Goal: Task Accomplishment & Management: Manage account settings

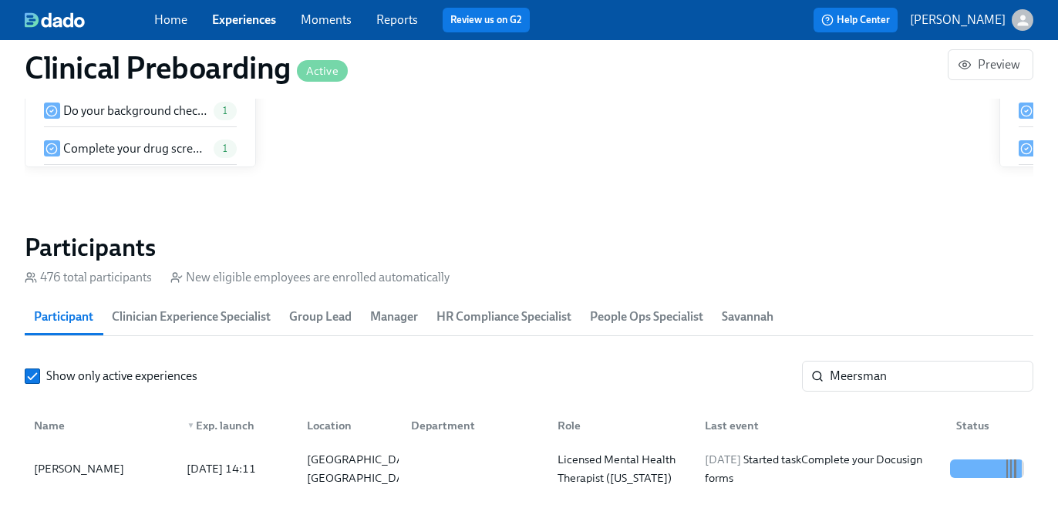
scroll to position [0, 17734]
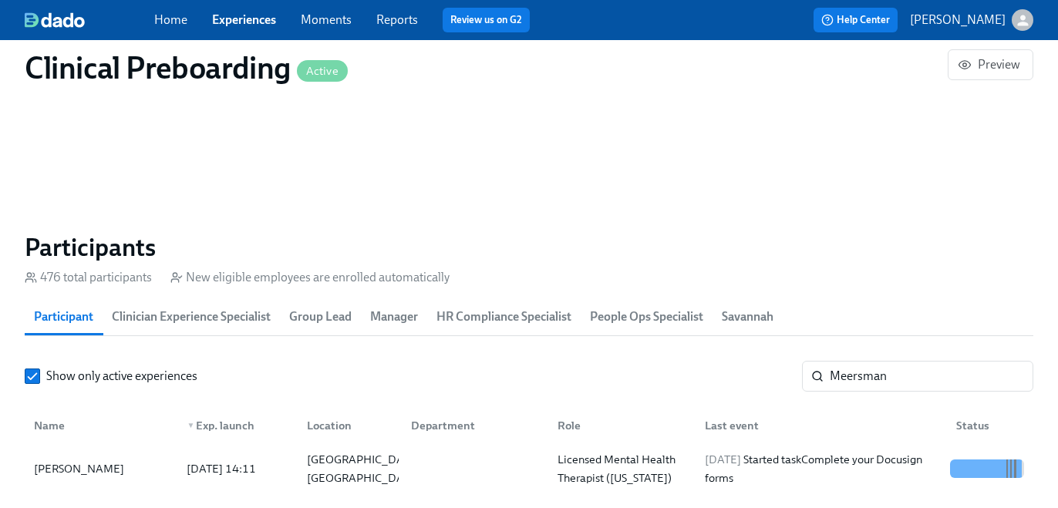
click at [234, 25] on link "Experiences" at bounding box center [244, 19] width 64 height 15
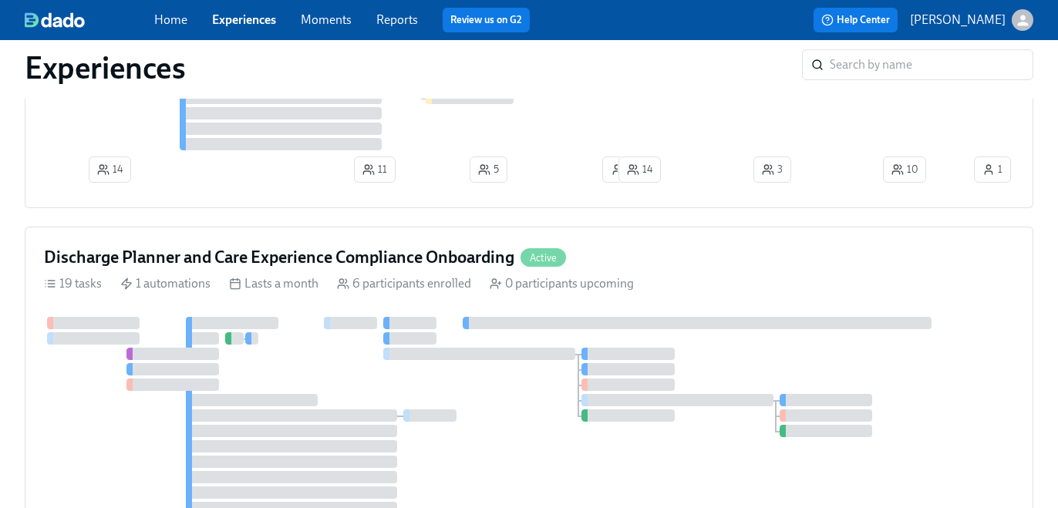
click at [234, 25] on link "Experiences" at bounding box center [244, 19] width 64 height 15
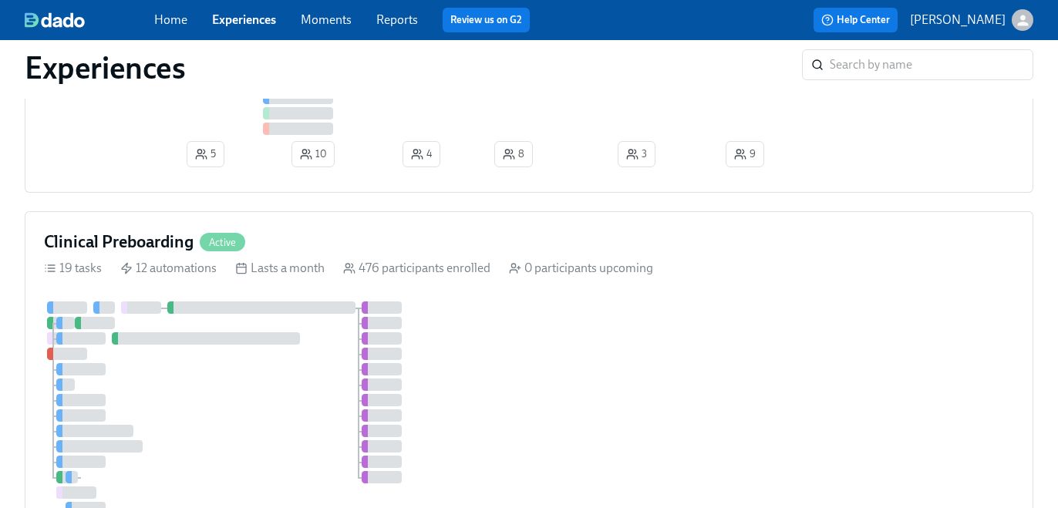
scroll to position [333, 0]
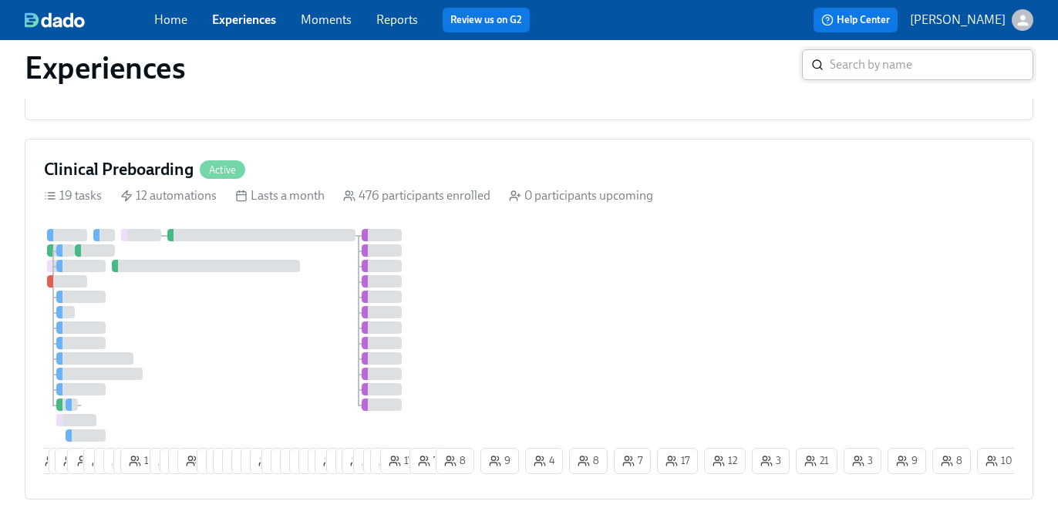
click at [856, 68] on input "search" at bounding box center [930, 64] width 203 height 31
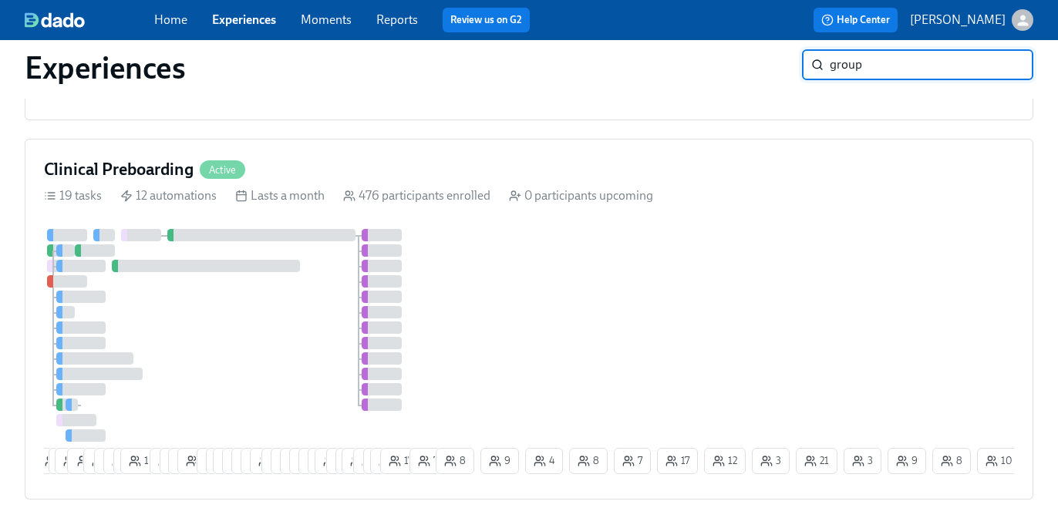
type input "group"
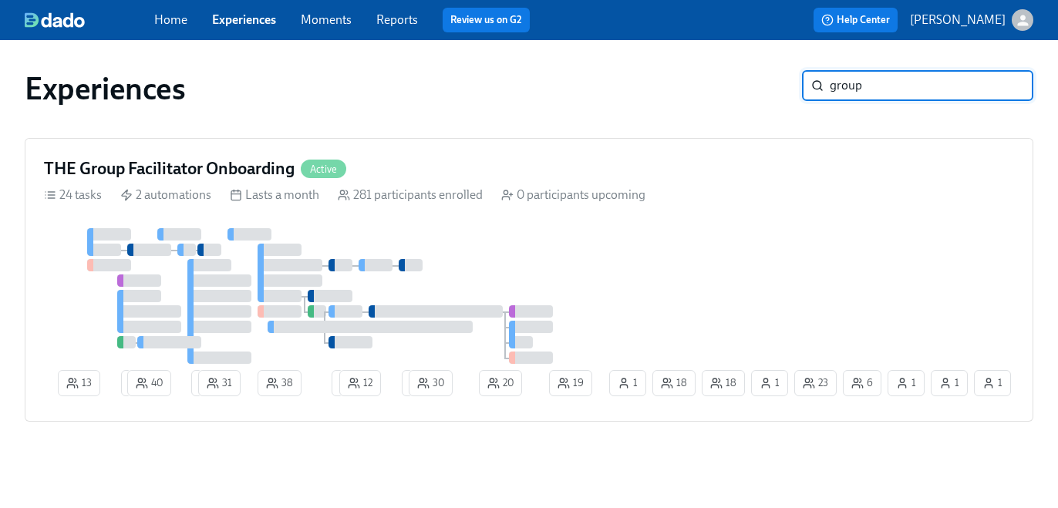
scroll to position [1, 0]
click at [725, 254] on div "13 2 40 2 31 38 2 12 2 30 20 6 1 23 18 1 1 1 18 19 1" at bounding box center [529, 315] width 970 height 174
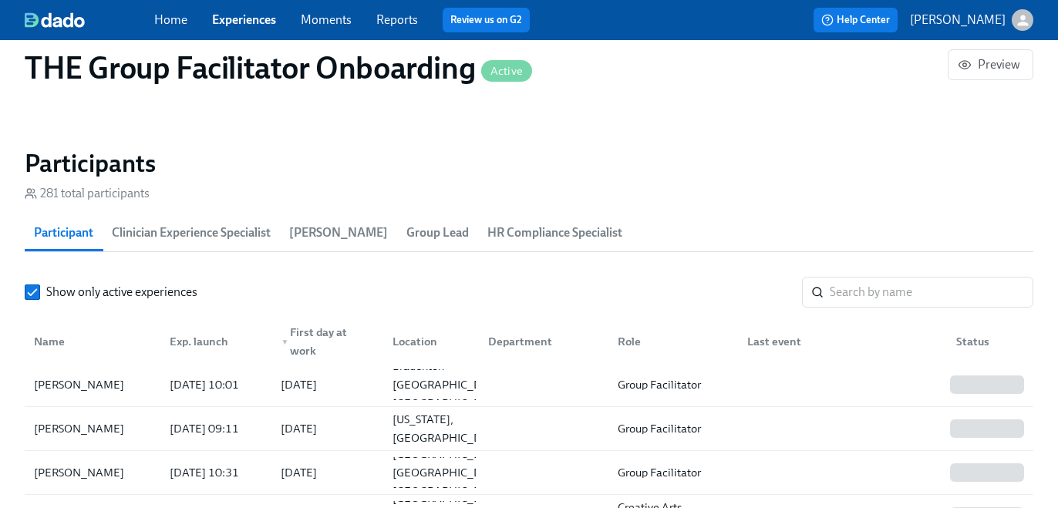
scroll to position [1342, 0]
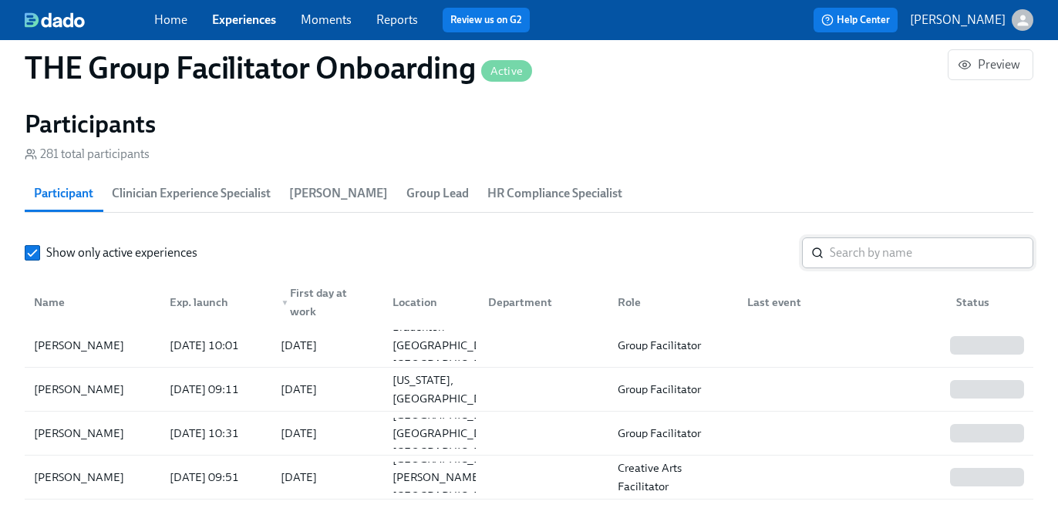
click at [867, 260] on input "search" at bounding box center [930, 252] width 203 height 31
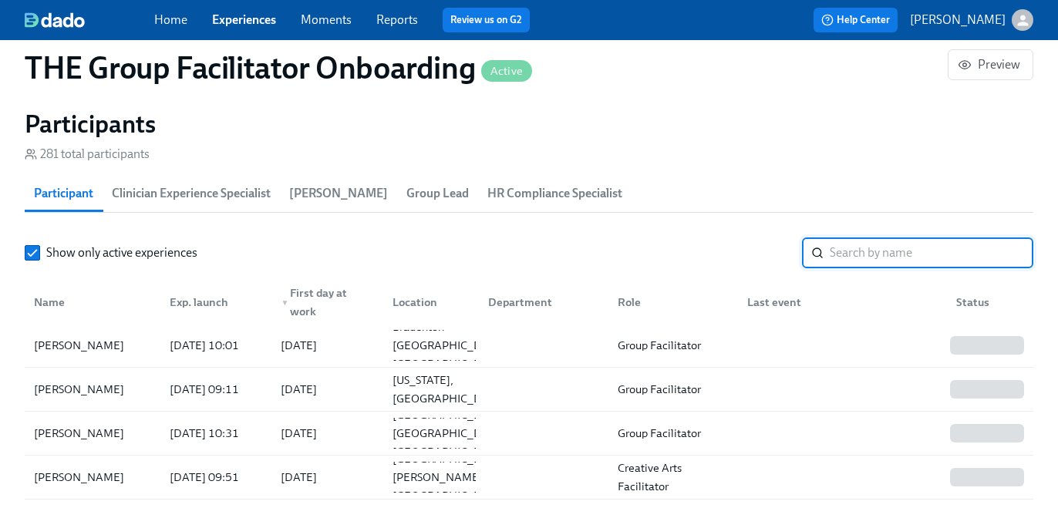
paste input "[PERSON_NAME]"
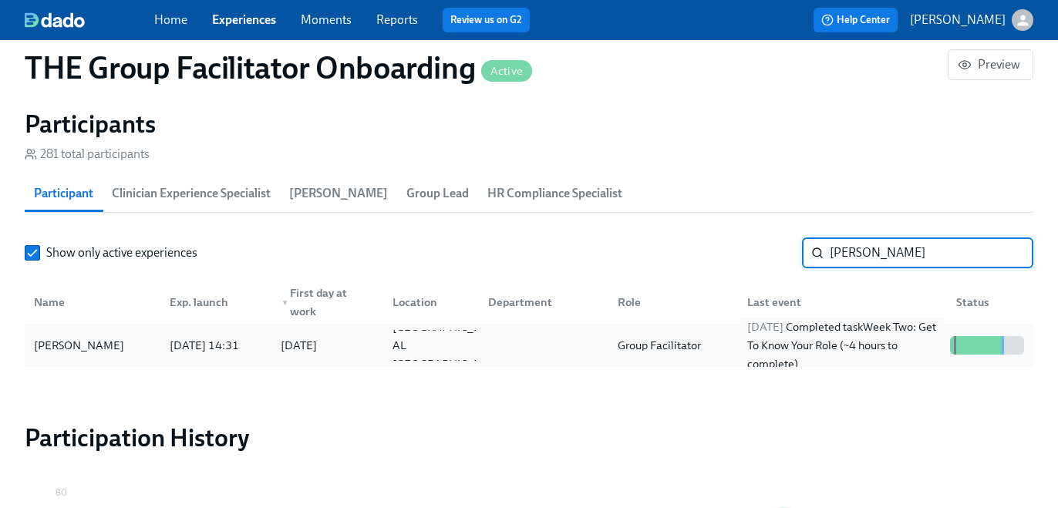
type input "[PERSON_NAME]"
click at [850, 335] on div "[DATE] Completed task Week Two: Get To Know Your Role (~4 hours to complete)" at bounding box center [842, 345] width 203 height 55
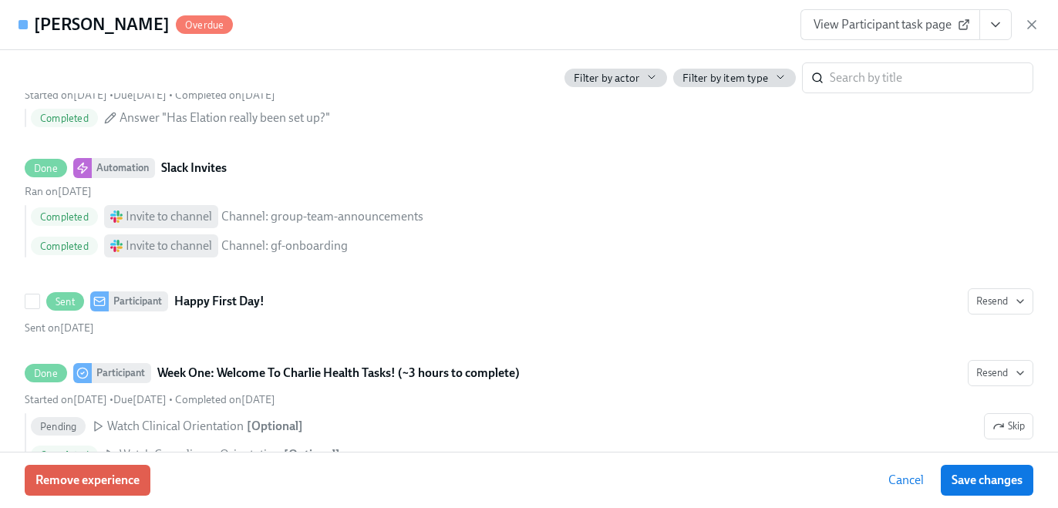
scroll to position [896, 0]
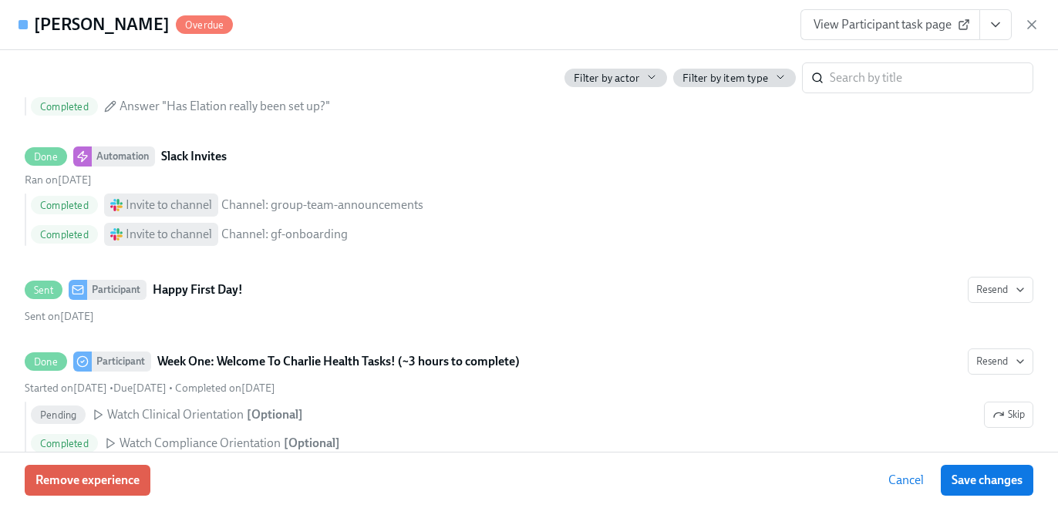
click at [1000, 32] on button "View task page" at bounding box center [995, 24] width 32 height 31
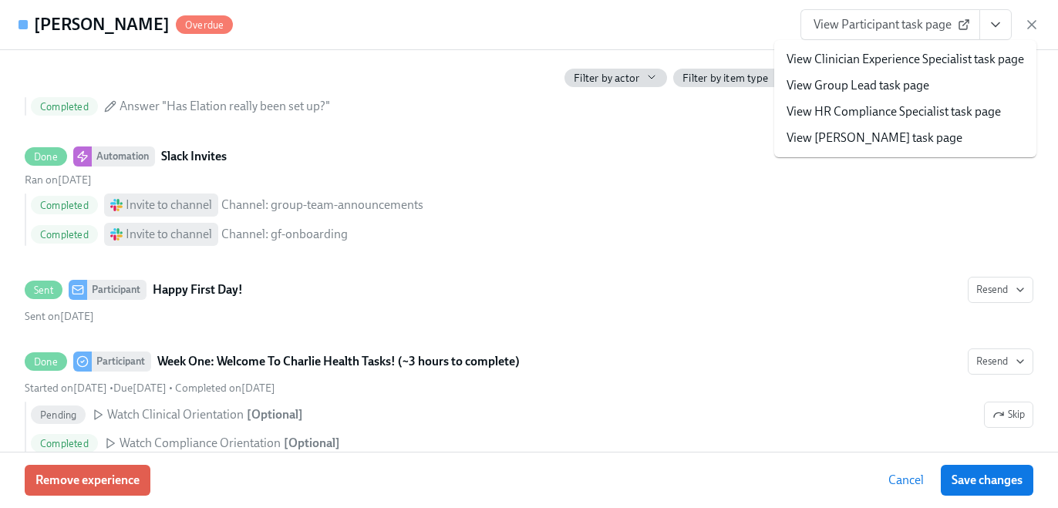
click at [923, 114] on link "View HR Compliance Specialist task page" at bounding box center [893, 111] width 214 height 17
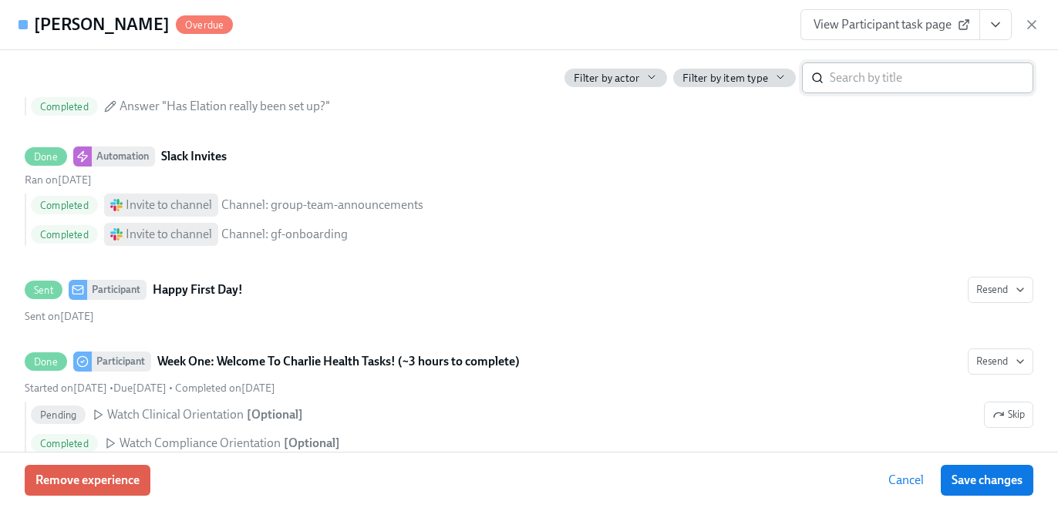
click at [825, 89] on div "​" at bounding box center [917, 77] width 231 height 31
type input "[US_STATE]"
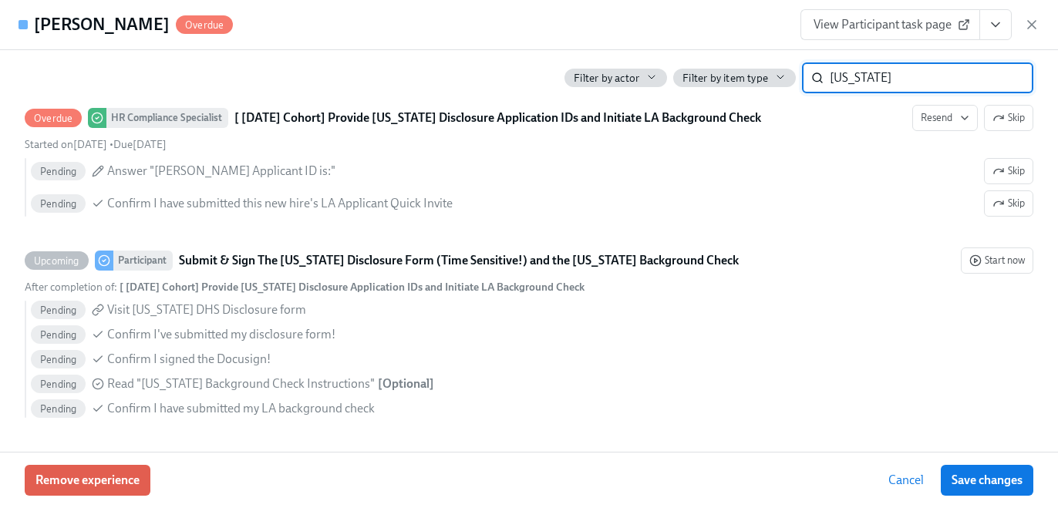
scroll to position [589, 0]
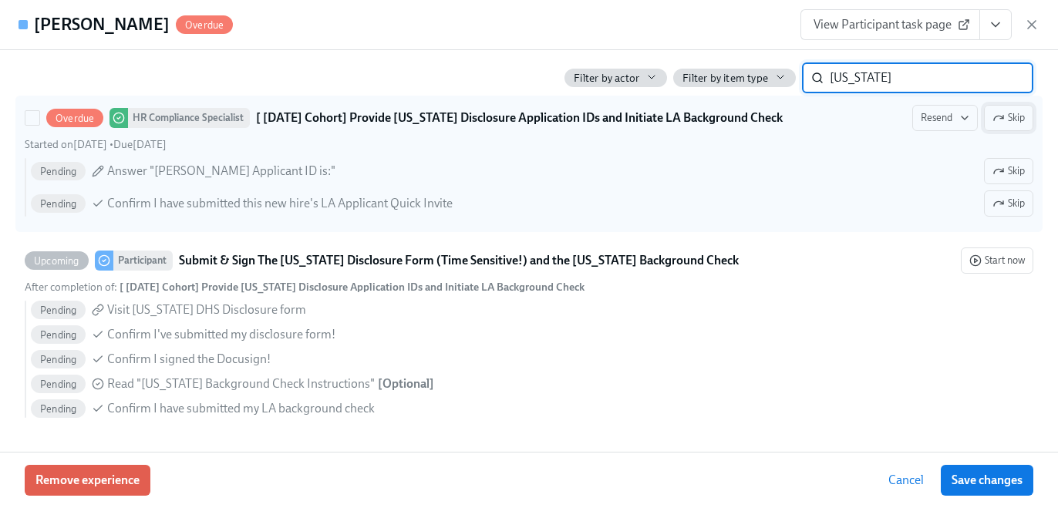
click at [1023, 111] on span "Skip" at bounding box center [1008, 117] width 32 height 15
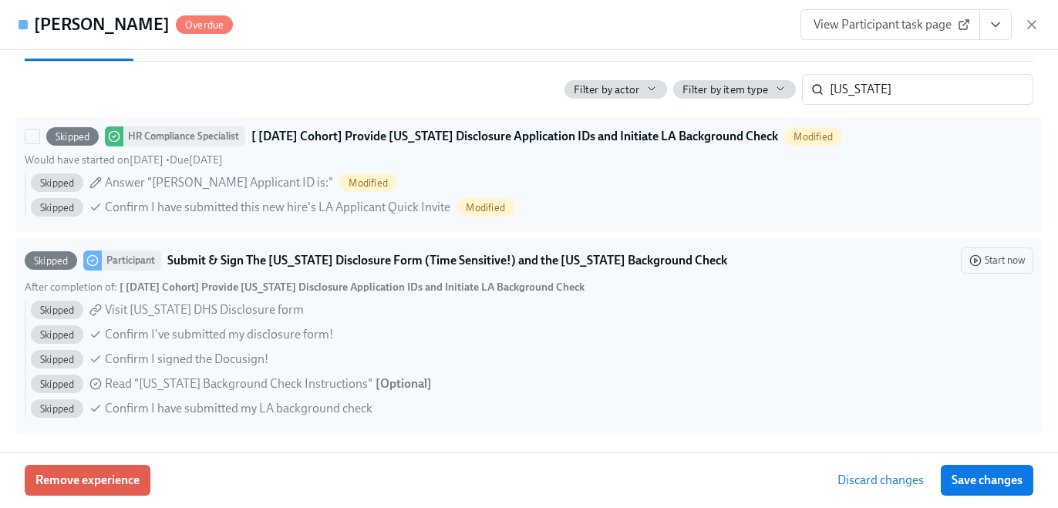
scroll to position [567, 0]
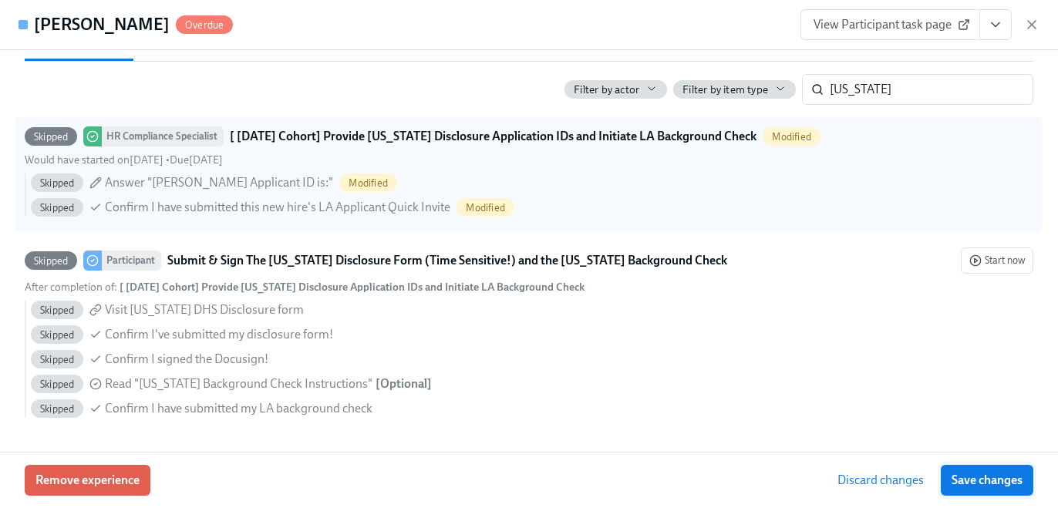
click at [958, 468] on button "Save changes" at bounding box center [986, 480] width 92 height 31
click at [976, 83] on input "[US_STATE]" at bounding box center [930, 89] width 203 height 31
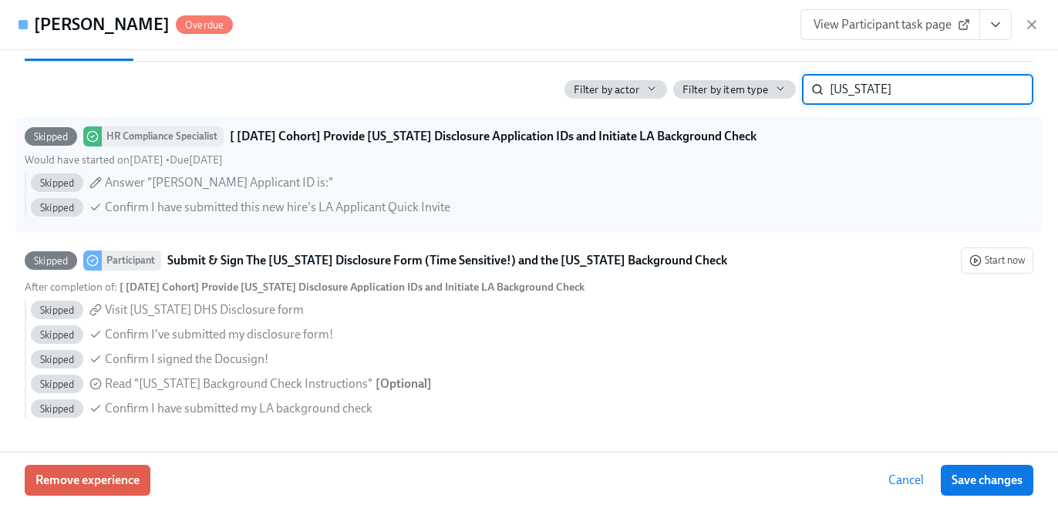
click at [1005, 88] on input "[US_STATE]" at bounding box center [930, 89] width 203 height 31
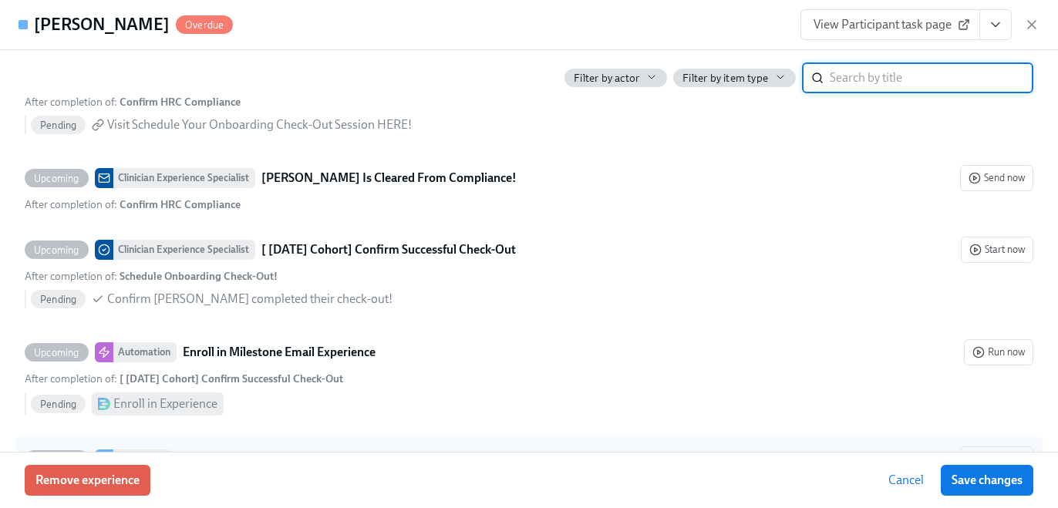
scroll to position [4002, 0]
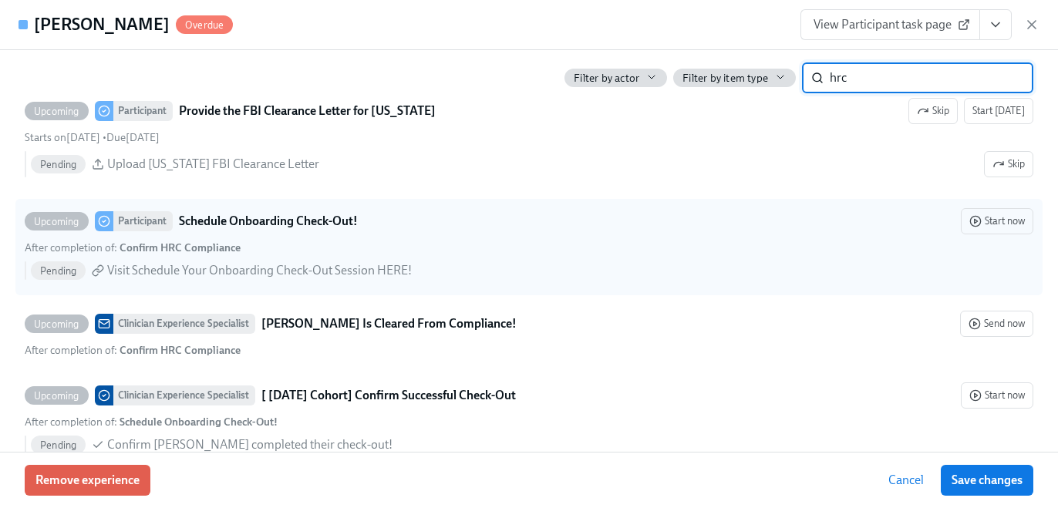
type input "hrc"
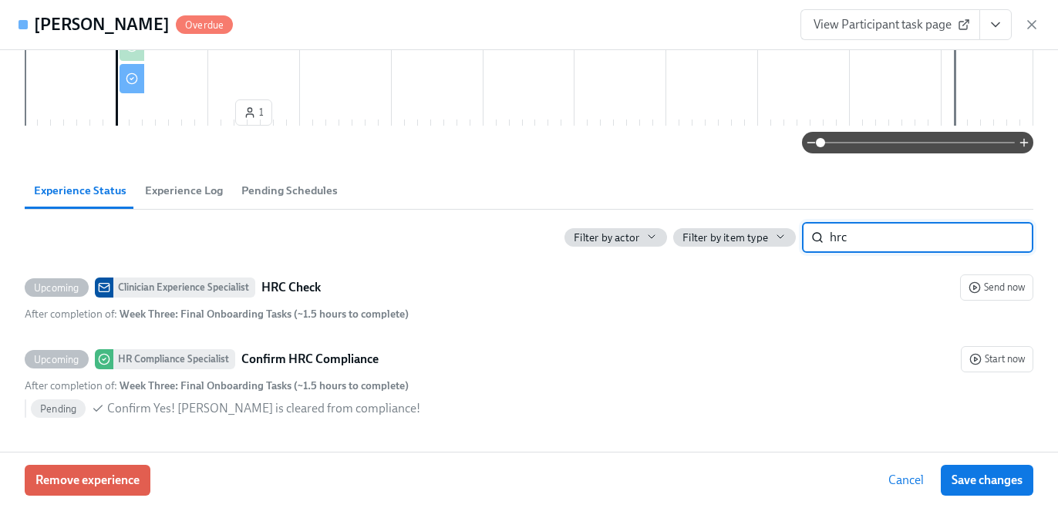
scroll to position [419, 0]
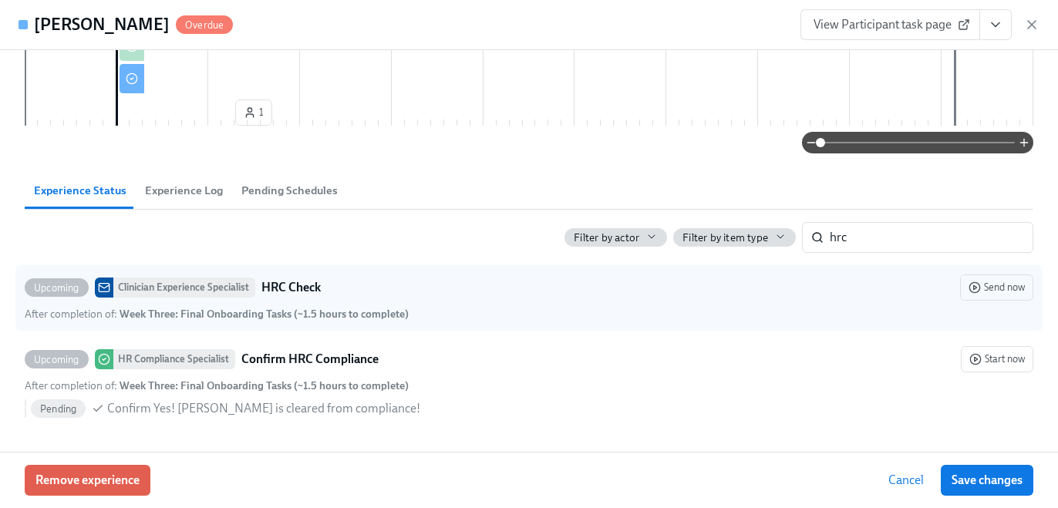
click at [330, 288] on div "Upcoming Clinician Experience Specialist HRC Check Send now" at bounding box center [529, 287] width 1008 height 26
click at [39, 288] on input "Upcoming Clinician Experience Specialist HRC Check Send now After completion of…" at bounding box center [32, 288] width 14 height 14
checkbox input "true"
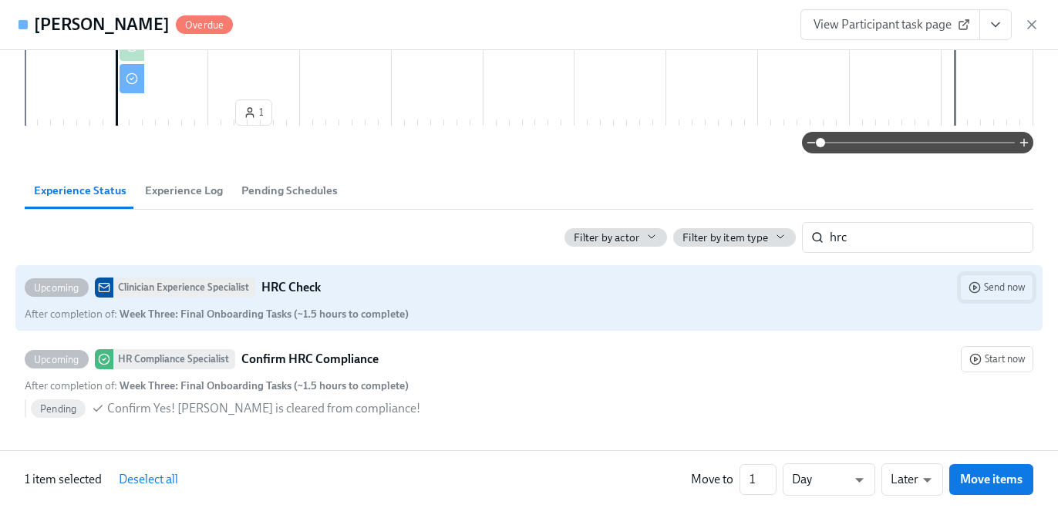
click at [999, 281] on span "Send now" at bounding box center [996, 287] width 56 height 15
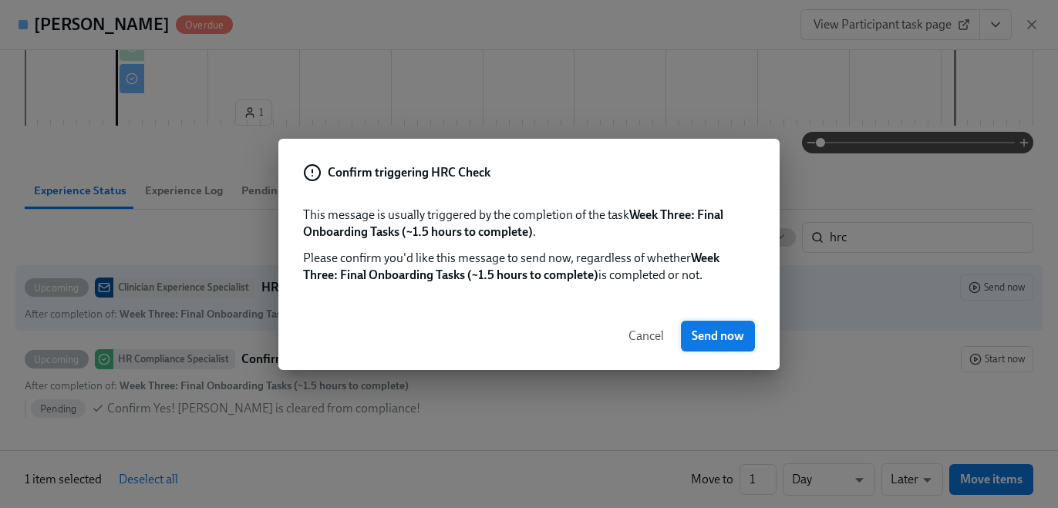
click at [701, 336] on span "Send now" at bounding box center [717, 335] width 52 height 15
click at [723, 339] on span "Send now" at bounding box center [717, 335] width 52 height 15
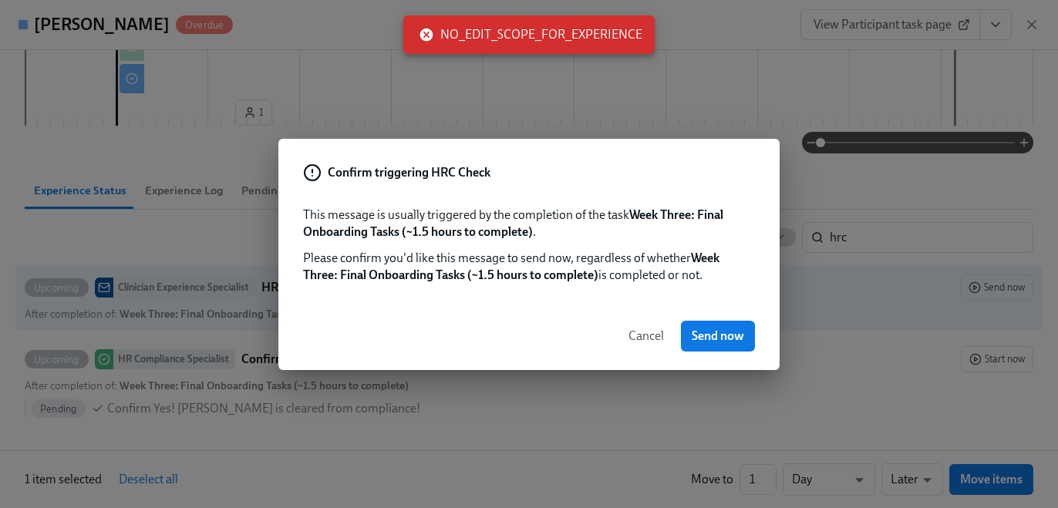
click at [653, 339] on span "Cancel" at bounding box center [645, 335] width 35 height 15
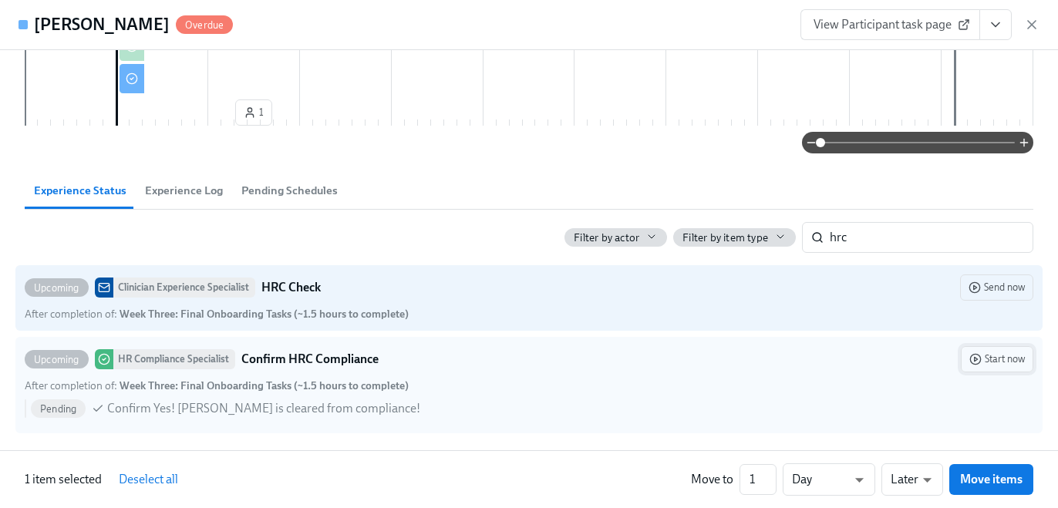
click at [1006, 351] on span "Start now" at bounding box center [996, 358] width 55 height 15
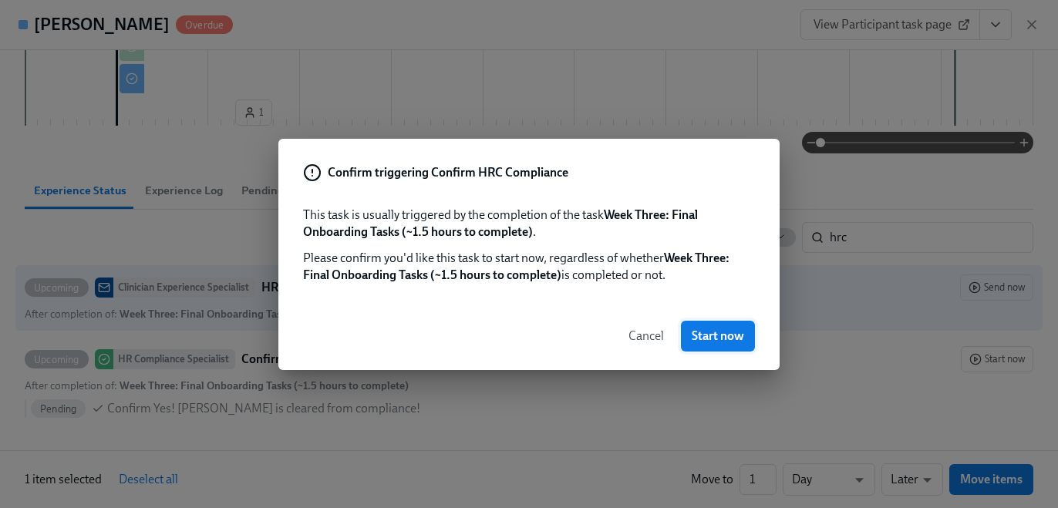
click at [716, 341] on span "Start now" at bounding box center [717, 335] width 52 height 15
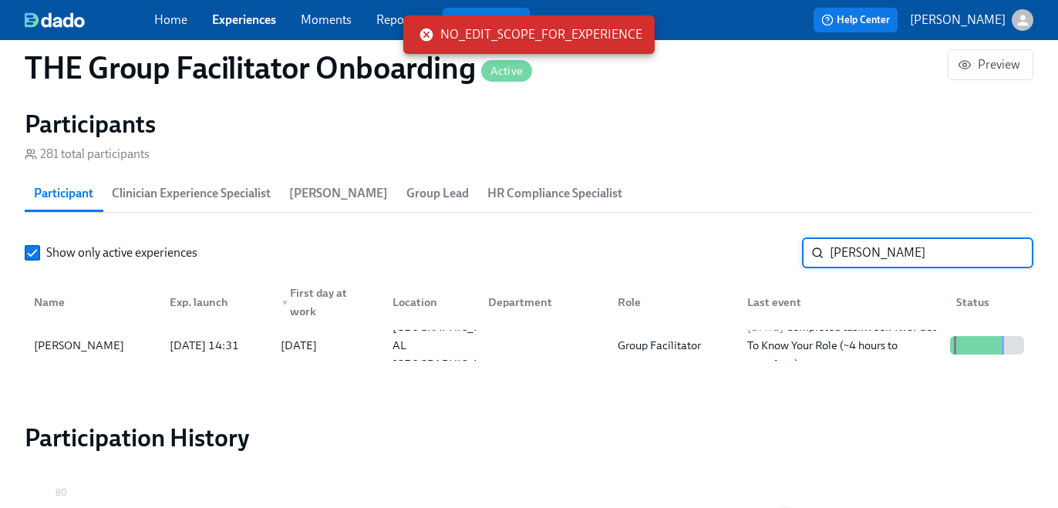
click at [866, 251] on input "[PERSON_NAME]" at bounding box center [930, 252] width 203 height 31
paste input "Cherish"
type input "[PERSON_NAME]"
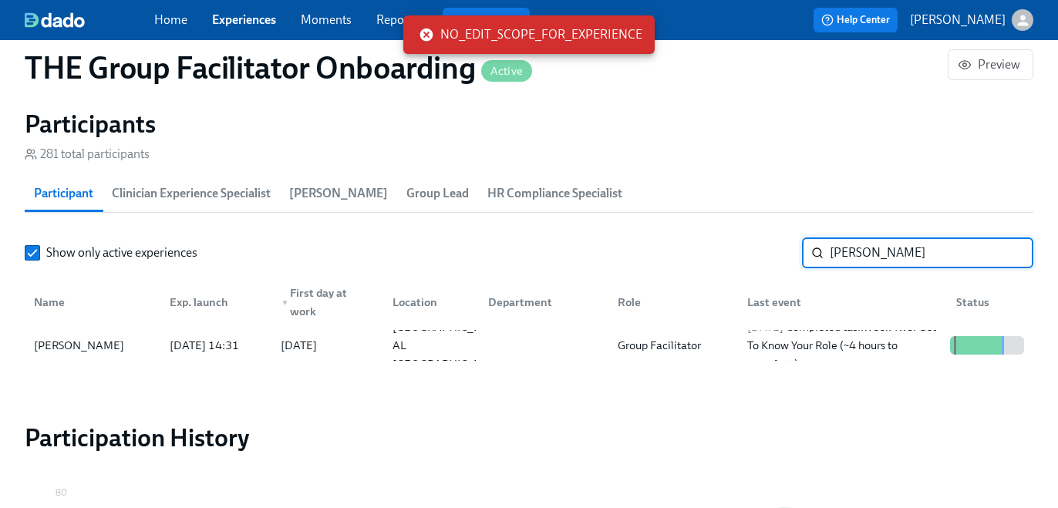
click at [866, 251] on input "[PERSON_NAME]" at bounding box center [930, 252] width 203 height 31
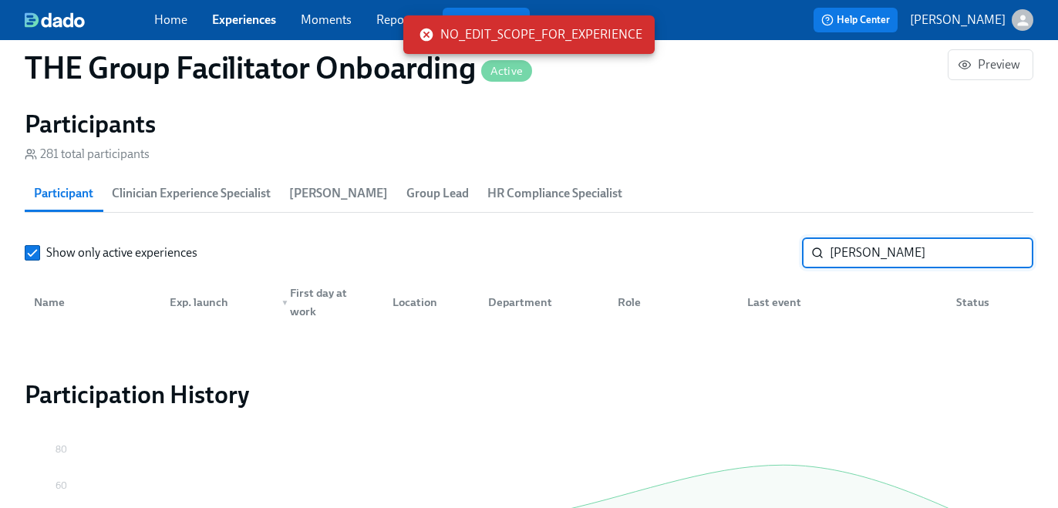
click at [866, 251] on input "[PERSON_NAME]" at bounding box center [930, 252] width 203 height 31
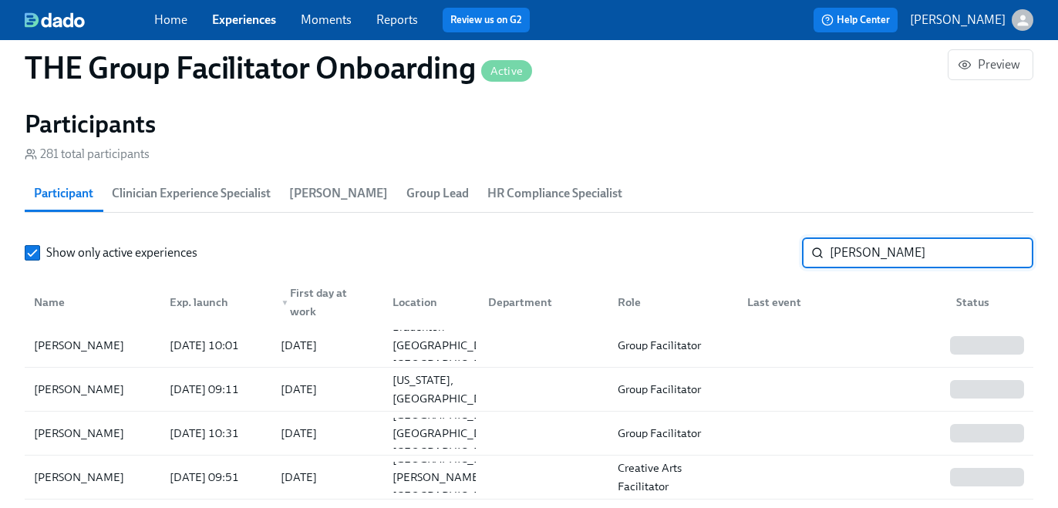
type input "[PERSON_NAME]"
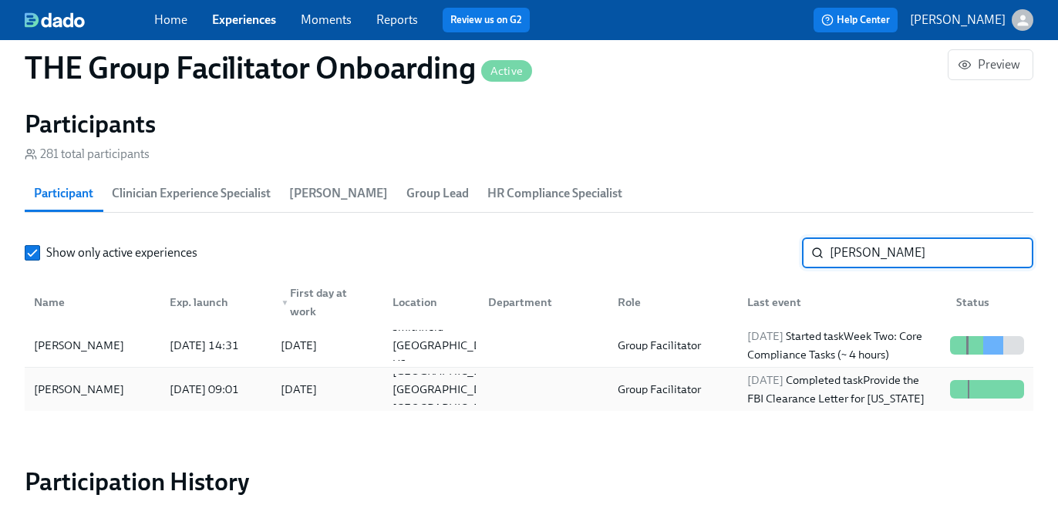
click at [809, 381] on div "[DATE] Completed task Provide the FBI Clearance Letter for [US_STATE]" at bounding box center [842, 389] width 203 height 37
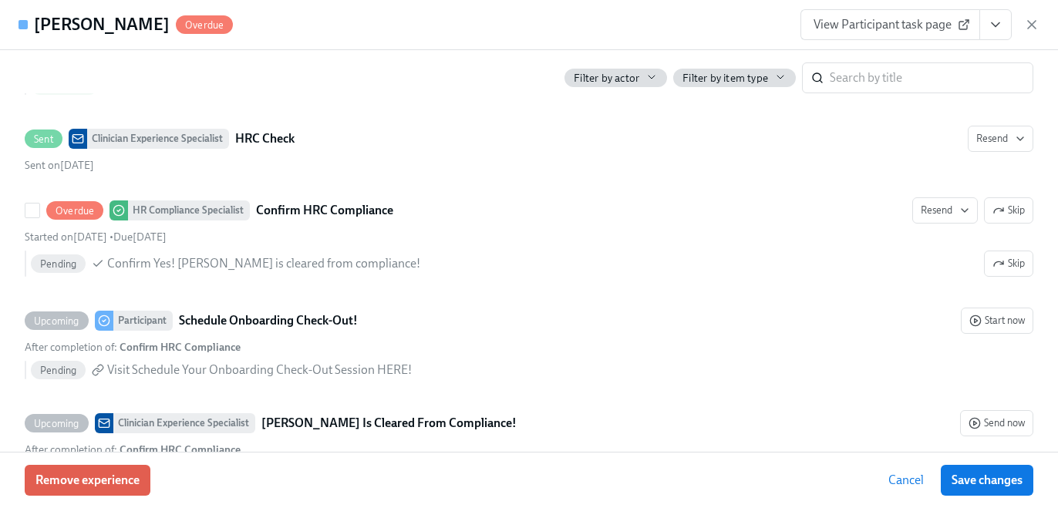
scroll to position [3478, 0]
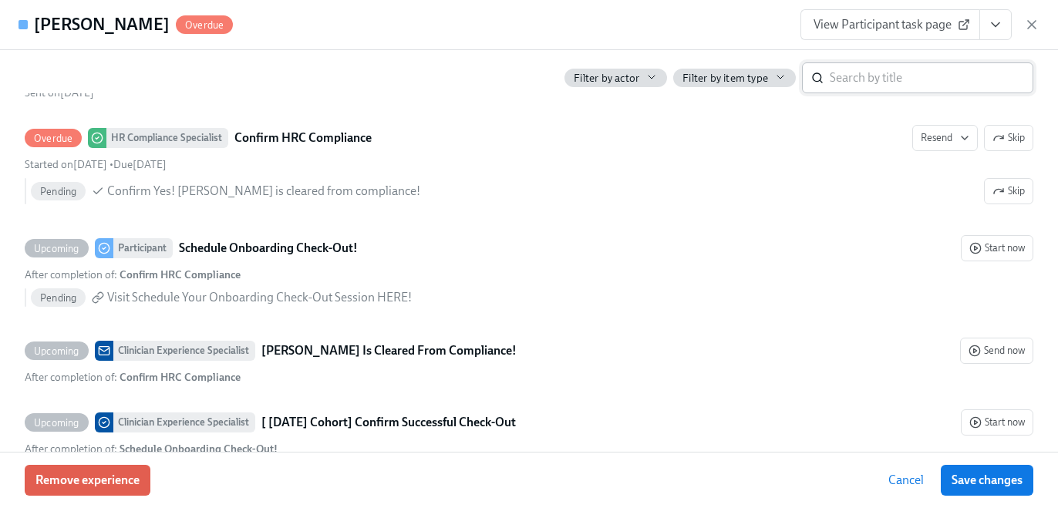
click at [889, 70] on input "search" at bounding box center [930, 77] width 203 height 31
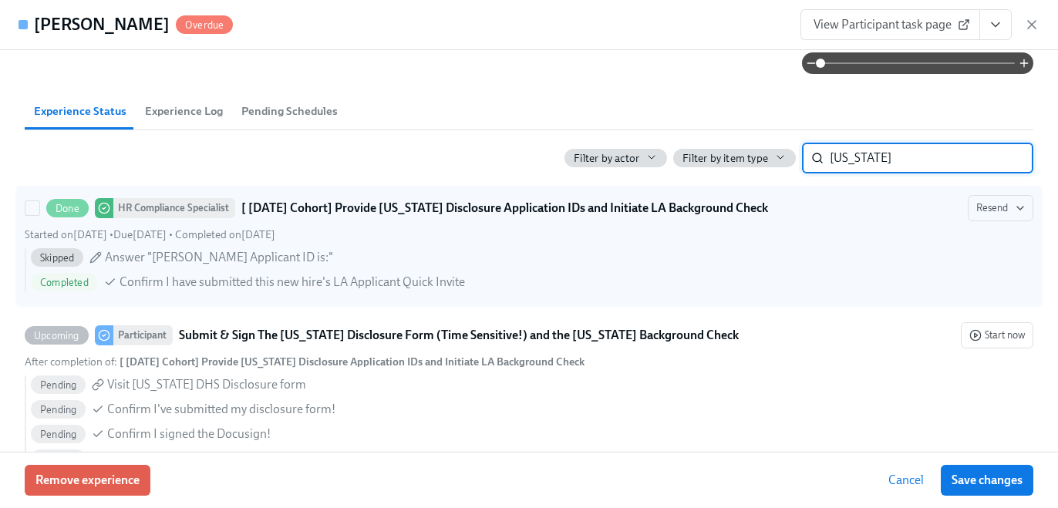
scroll to position [539, 0]
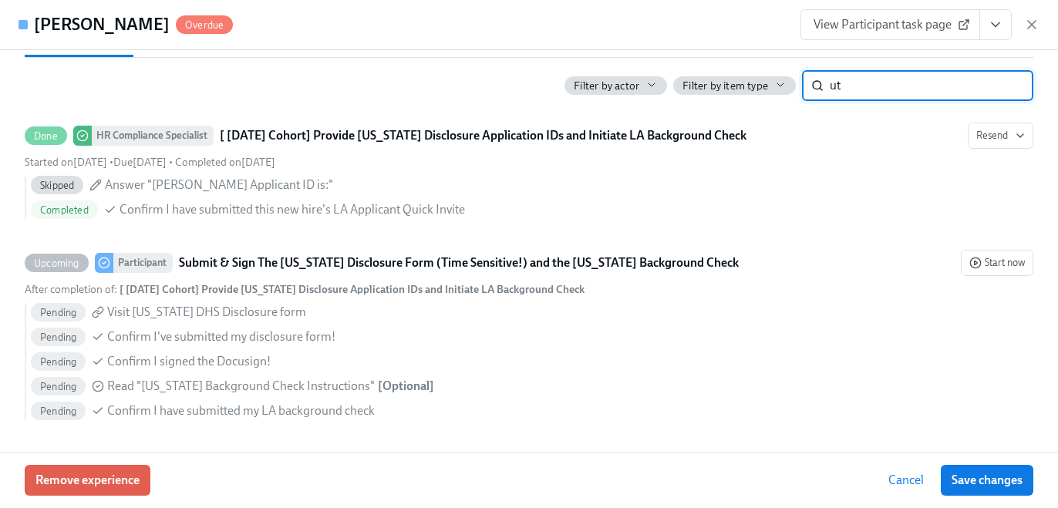
type input "u"
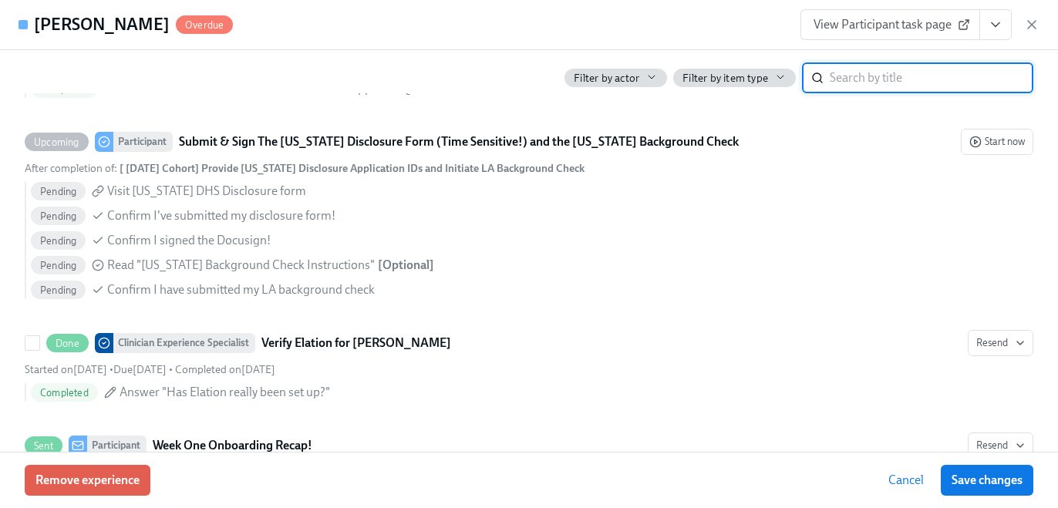
scroll to position [1646, 0]
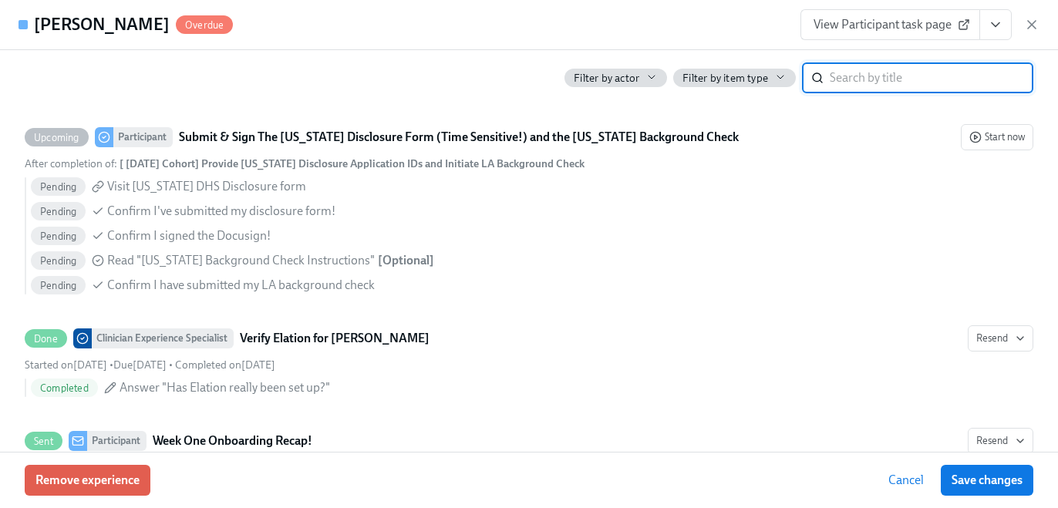
click at [12, 135] on div "First day at work [DATE] 09:00 AM CDT ​ Clinician Experience Specialist [PERSON…" at bounding box center [529, 251] width 1058 height 402
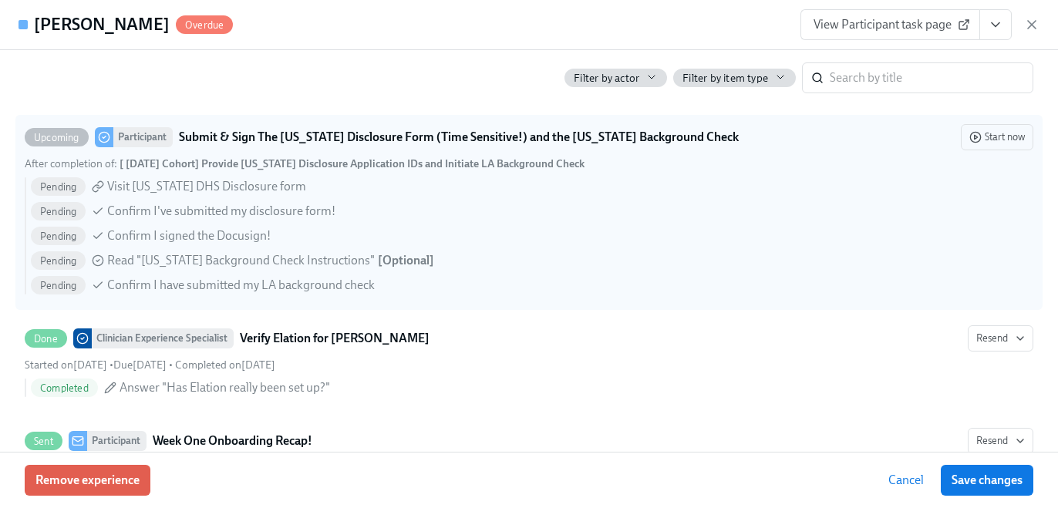
click at [42, 136] on span "Upcoming" at bounding box center [57, 138] width 64 height 12
click at [39, 136] on input "Upcoming Participant Submit & Sign The [US_STATE] Disclosure Form (Time Sensiti…" at bounding box center [32, 137] width 14 height 14
checkbox input "true"
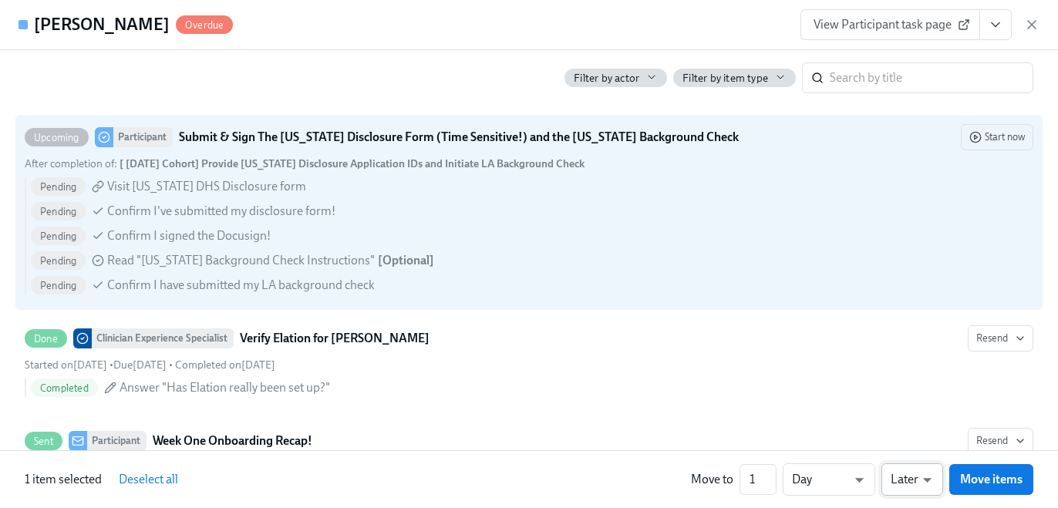
click at [913, 454] on li "Earlier" at bounding box center [912, 450] width 62 height 26
type input "earlier"
click at [812, 469] on li "Week" at bounding box center [821, 476] width 92 height 26
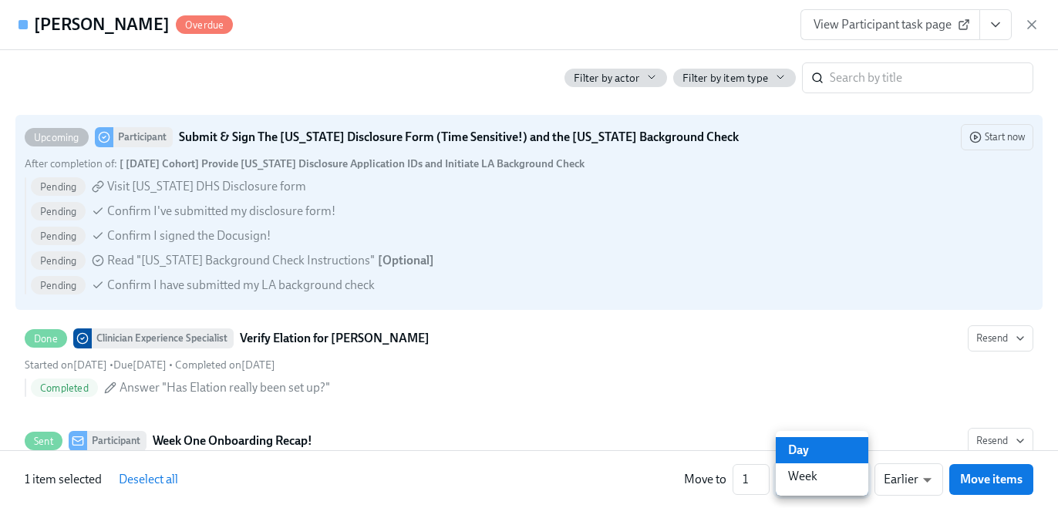
type input "w"
click at [967, 476] on span "Move items" at bounding box center [991, 479] width 62 height 15
checkbox input "false"
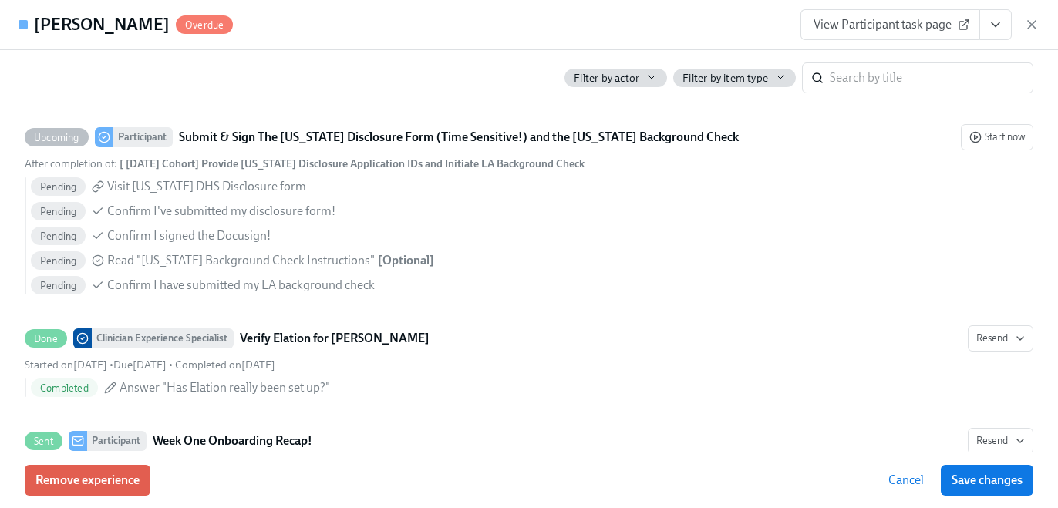
click at [997, 33] on button "View task page" at bounding box center [995, 24] width 32 height 31
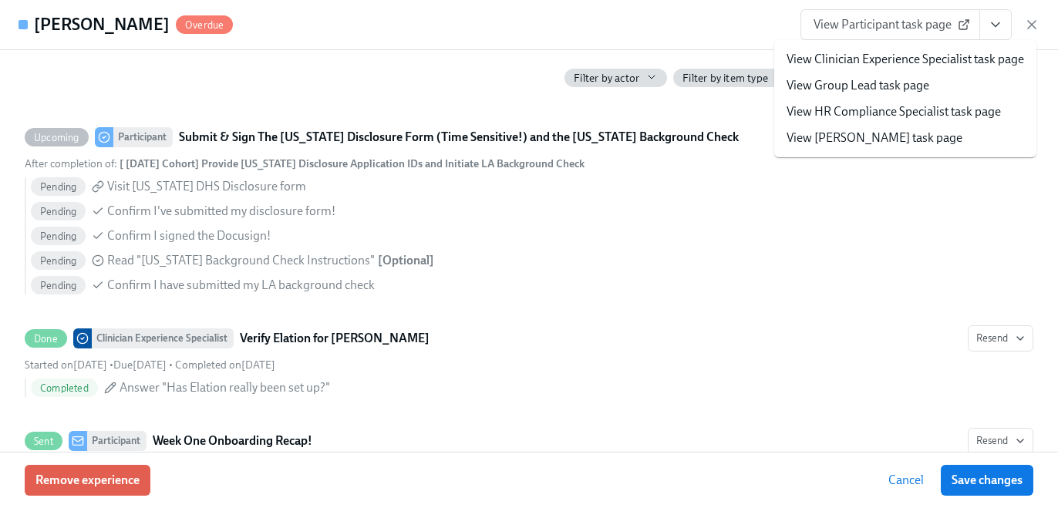
click at [957, 107] on link "View HR Compliance Specialist task page" at bounding box center [893, 111] width 214 height 17
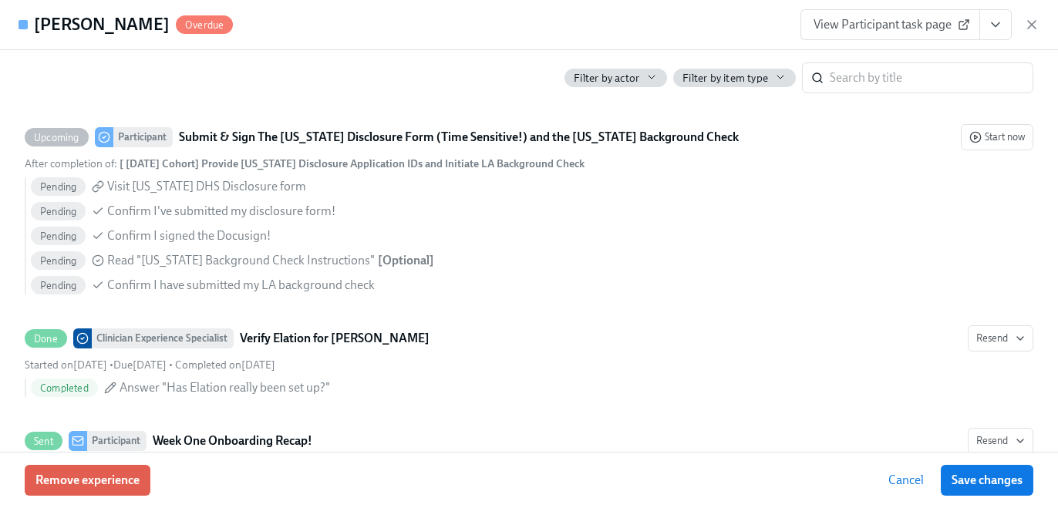
click at [39, 144] on input "Upcoming Participant Submit & Sign The [US_STATE] Disclosure Form (Time Sensiti…" at bounding box center [32, 137] width 14 height 14
click at [1030, 23] on icon "button" at bounding box center [1031, 25] width 8 height 8
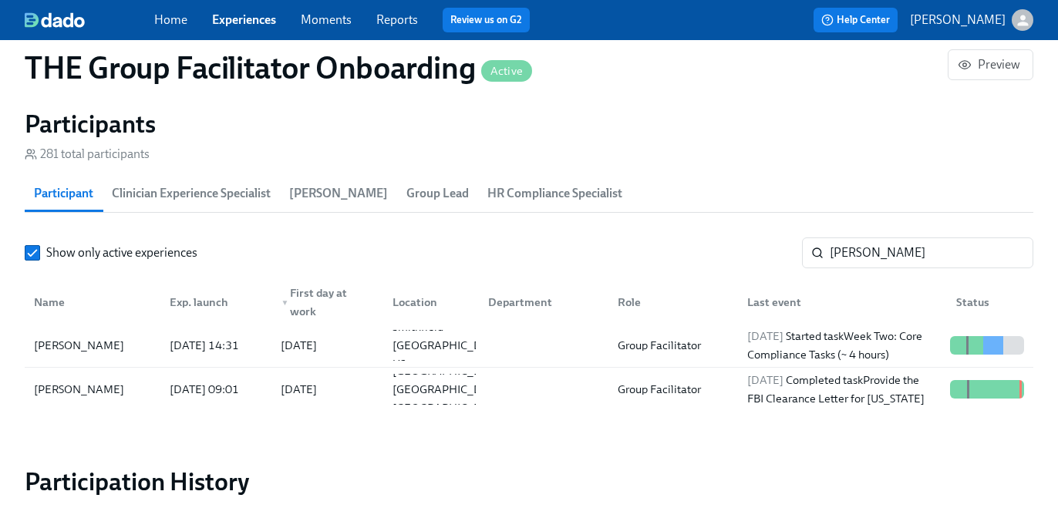
click at [712, 241] on div "Show only active experiences [PERSON_NAME] ​" at bounding box center [529, 252] width 1008 height 31
click at [789, 394] on div "[DATE] Completed task Provide the FBI Clearance Letter for [US_STATE]" at bounding box center [842, 389] width 203 height 37
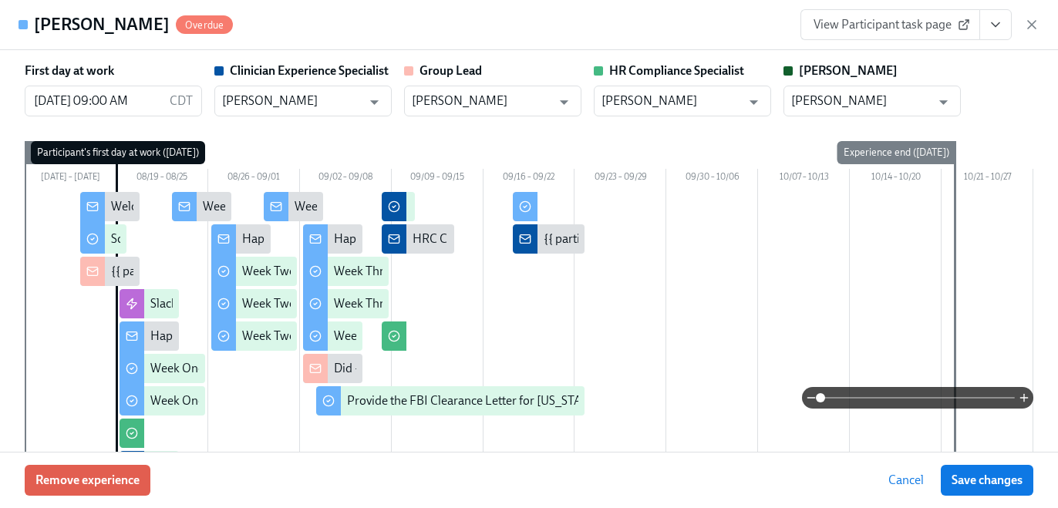
scroll to position [3049, 0]
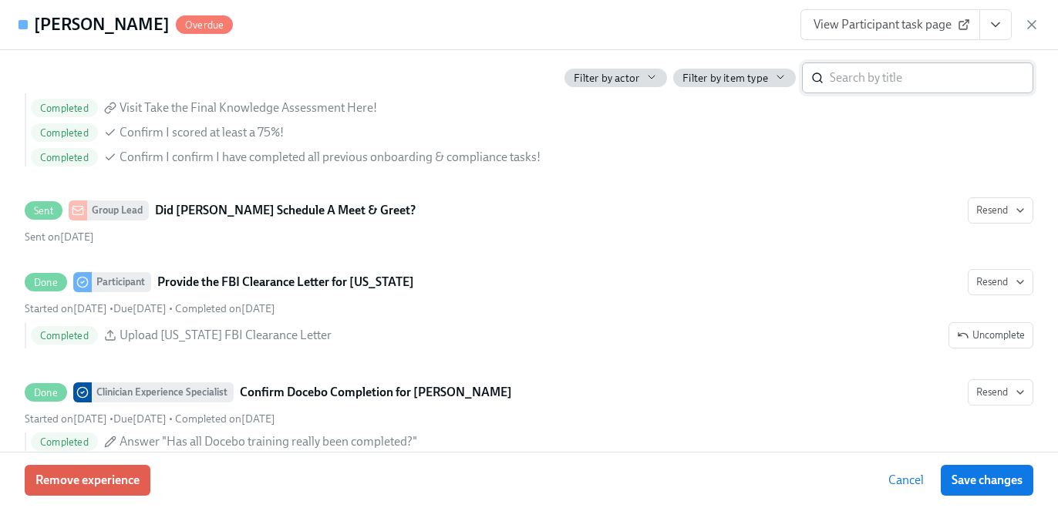
click at [856, 72] on input "search" at bounding box center [930, 77] width 203 height 31
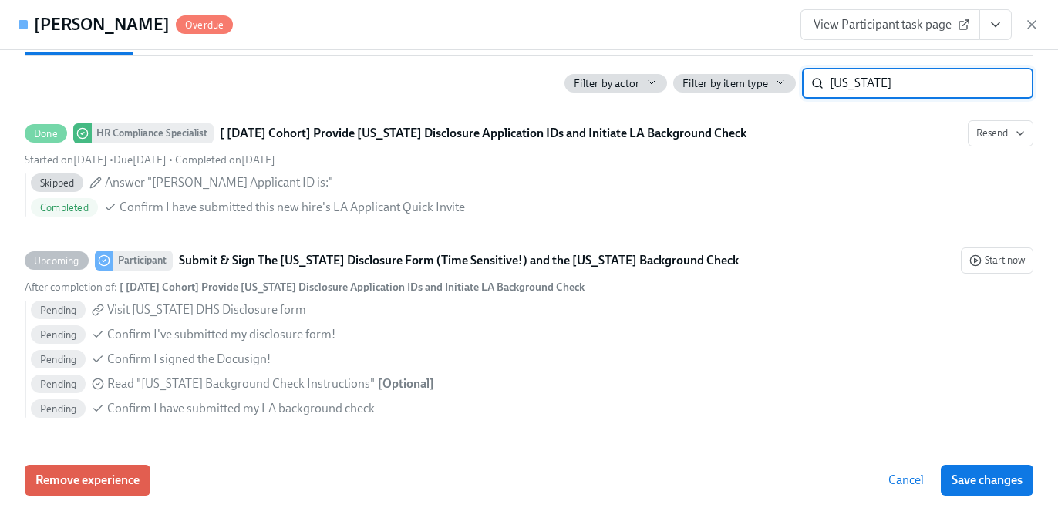
scroll to position [541, 0]
click at [840, 87] on input "[US_STATE]" at bounding box center [930, 83] width 203 height 31
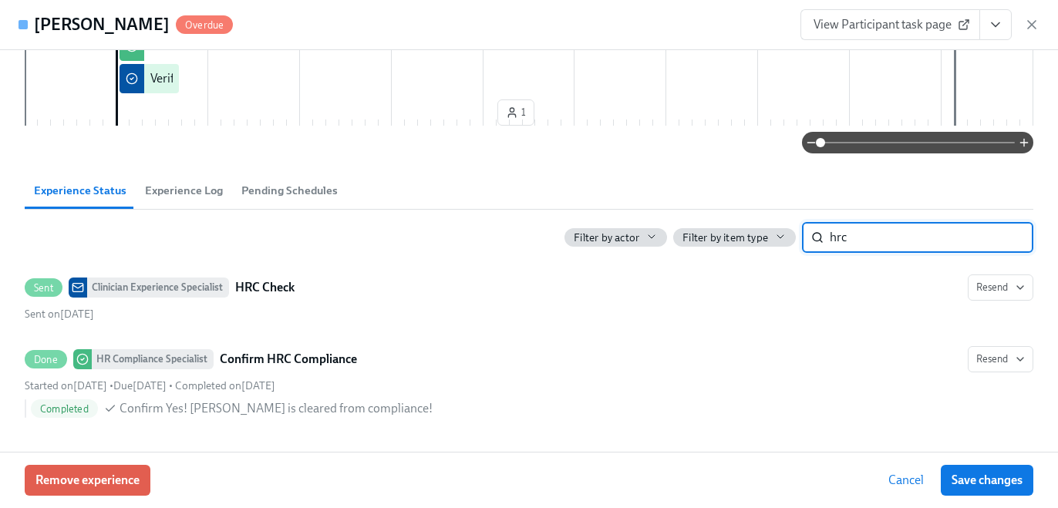
scroll to position [387, 0]
type input "hrc"
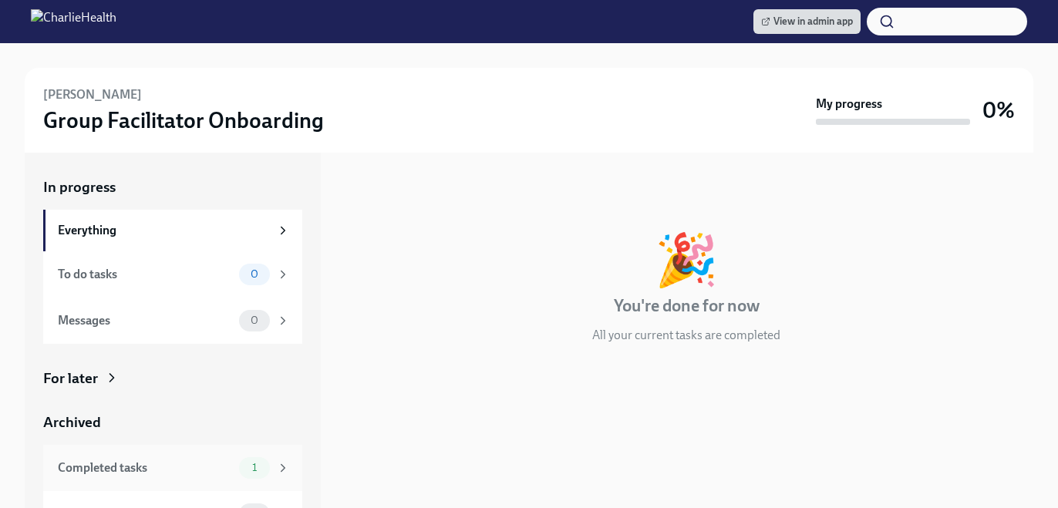
click at [251, 478] on div "Completed tasks 1" at bounding box center [172, 468] width 259 height 46
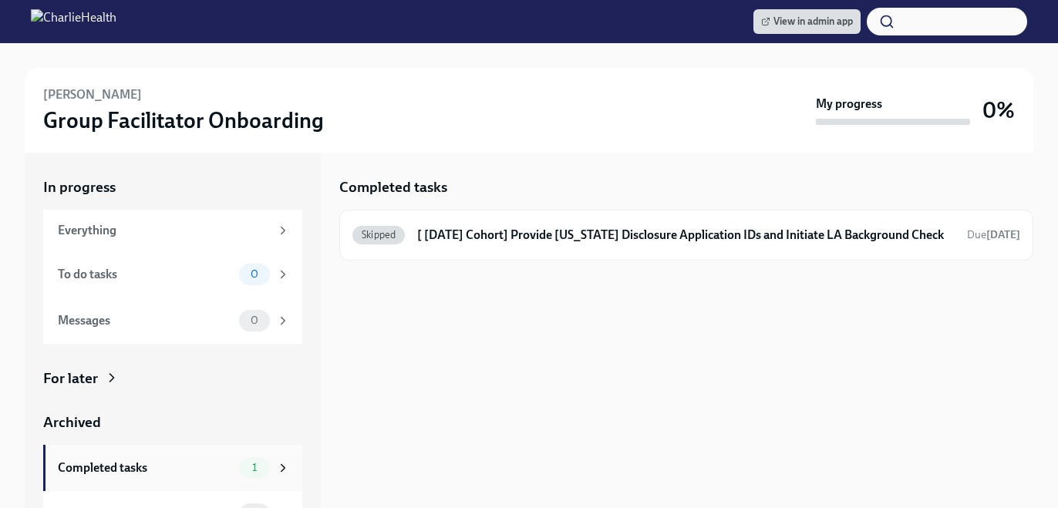
click at [224, 457] on div "Completed tasks 1" at bounding box center [174, 468] width 232 height 22
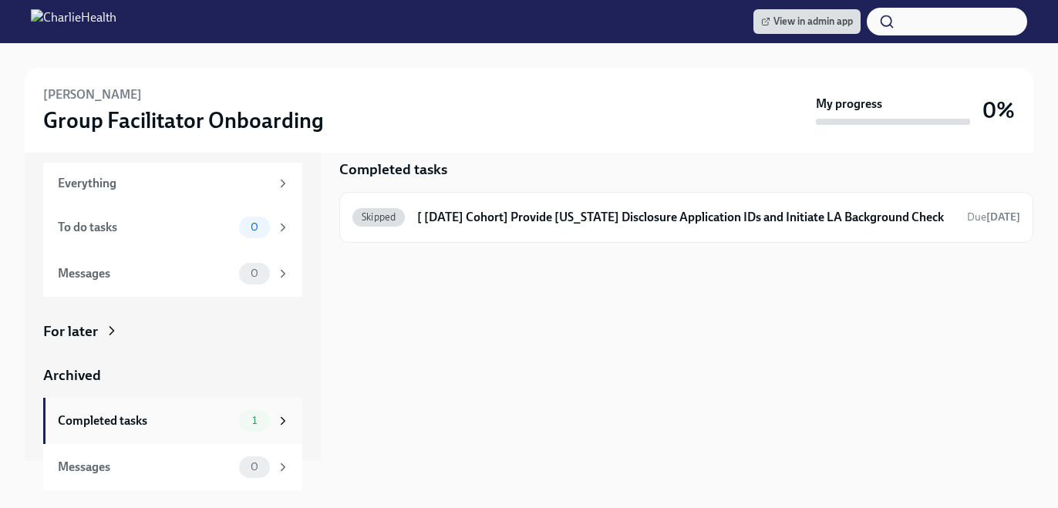
scroll to position [30, 0]
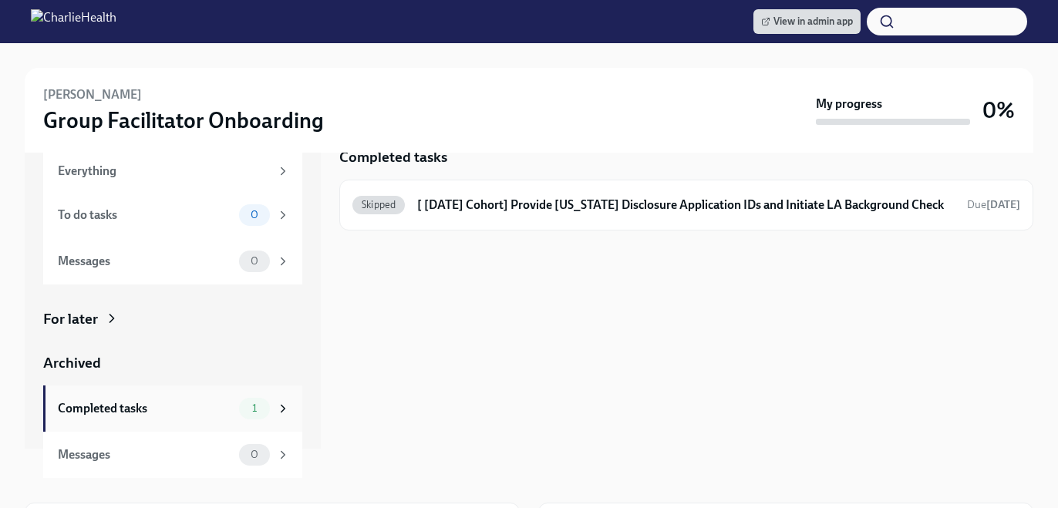
click at [229, 414] on div "Completed tasks" at bounding box center [145, 408] width 175 height 17
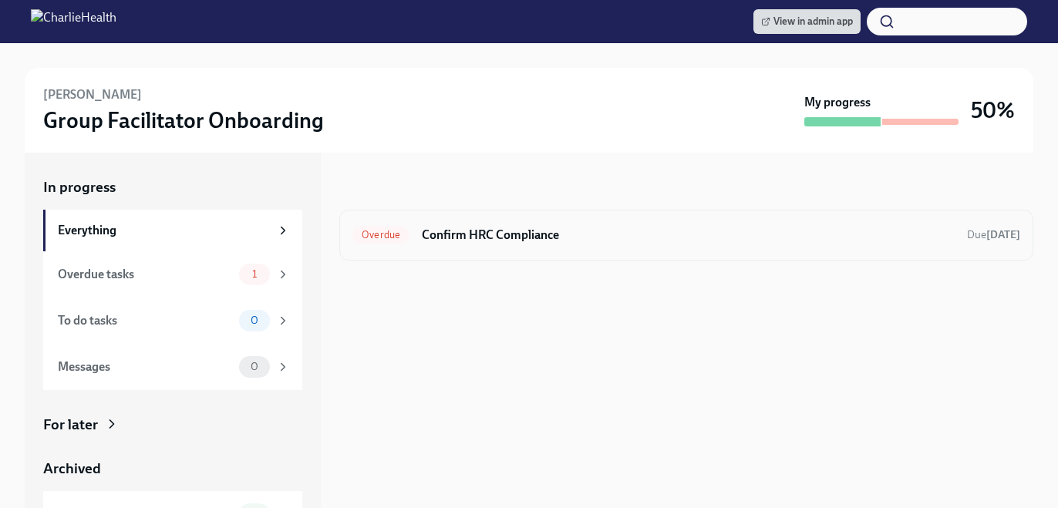
click at [530, 237] on h6 "Confirm HRC Compliance" at bounding box center [688, 235] width 533 height 17
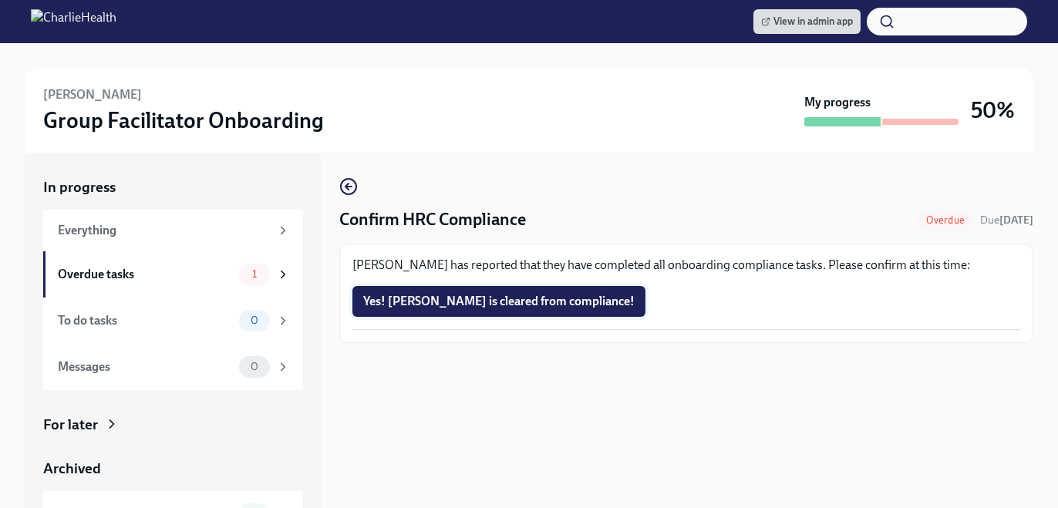
click at [516, 306] on span "Yes! [PERSON_NAME] is cleared from compliance!" at bounding box center [498, 301] width 271 height 15
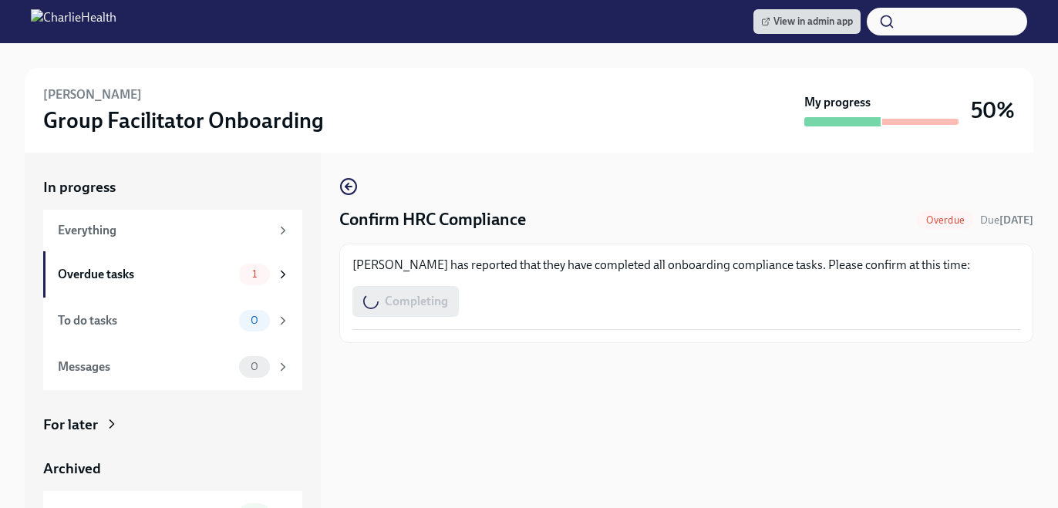
click at [420, 300] on div "Completing" at bounding box center [405, 301] width 106 height 31
